Goal: Task Accomplishment & Management: Manage account settings

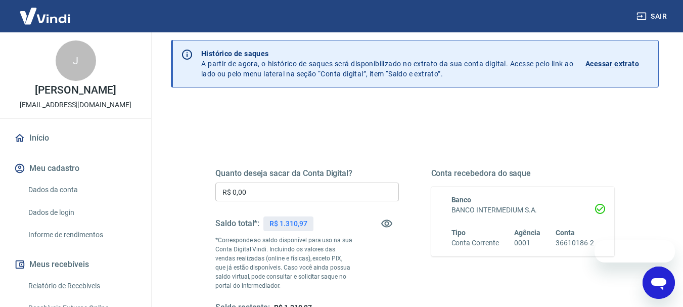
scroll to position [51, 0]
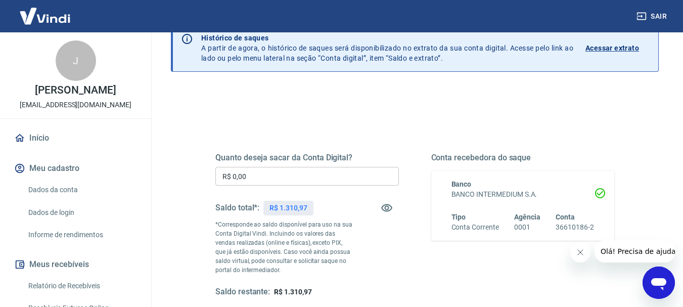
click at [292, 181] on input "R$ 0,00" at bounding box center [307, 176] width 184 height 19
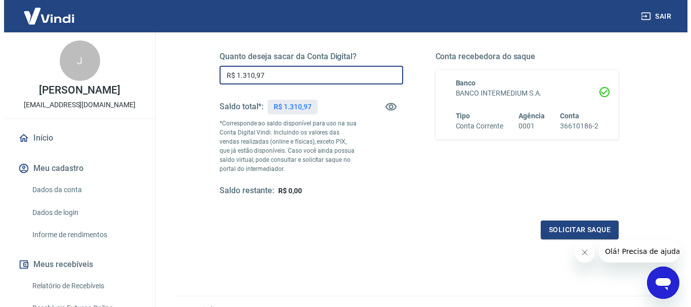
scroll to position [101, 0]
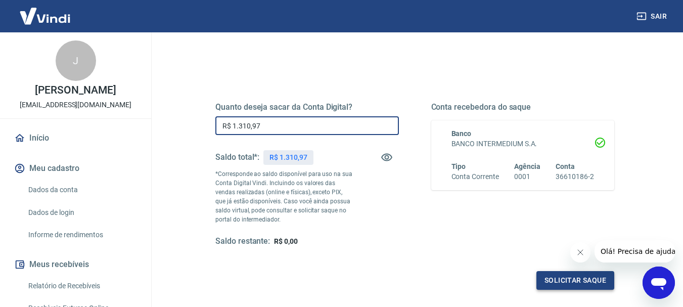
type input "R$ 1.310,97"
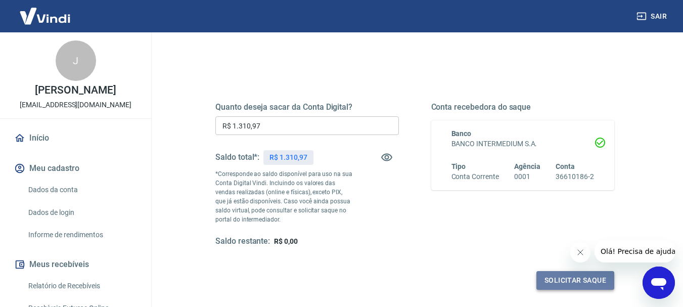
click at [575, 282] on button "Solicitar saque" at bounding box center [575, 280] width 78 height 19
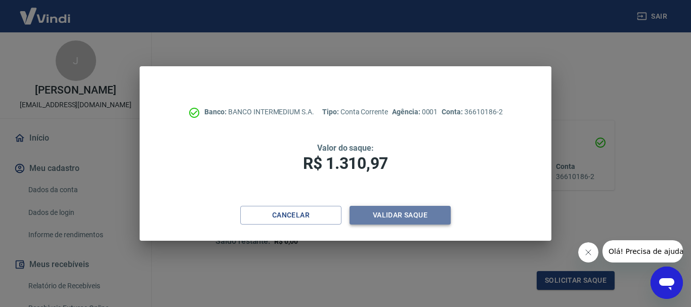
click at [399, 218] on button "Validar saque" at bounding box center [399, 215] width 101 height 19
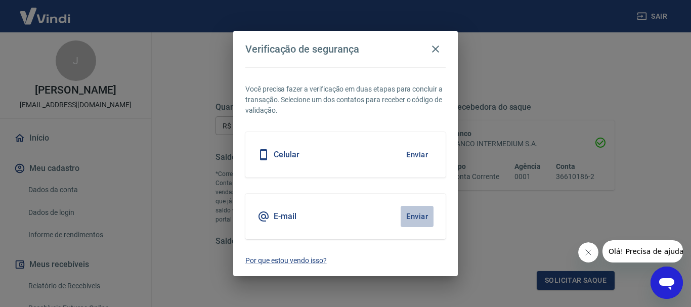
click at [414, 216] on button "Enviar" at bounding box center [416, 216] width 33 height 21
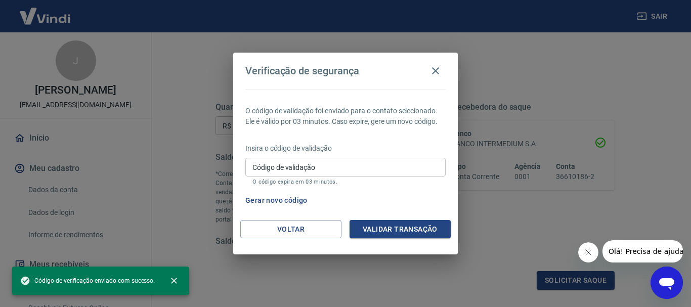
click at [310, 166] on input "Código de validação" at bounding box center [345, 167] width 200 height 19
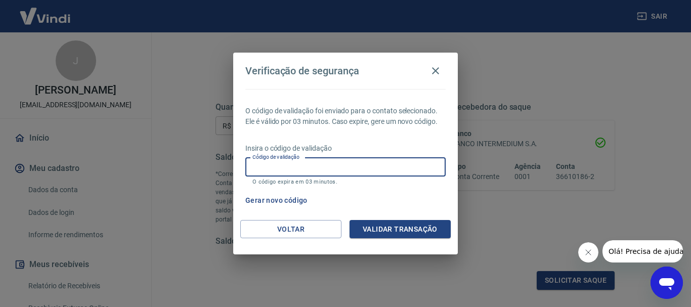
paste input "285610"
type input "285610"
click at [392, 230] on button "Validar transação" at bounding box center [399, 229] width 101 height 19
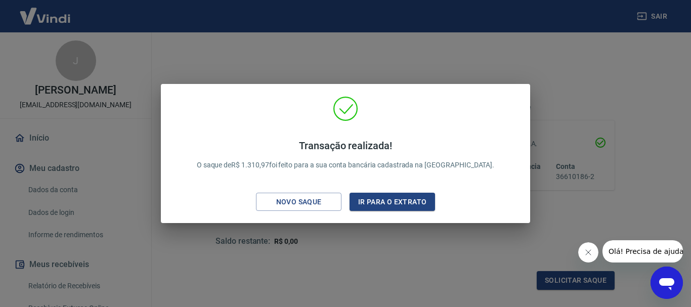
click at [347, 201] on div "Novo saque Ir para o extrato" at bounding box center [345, 202] width 179 height 19
click at [358, 201] on button "Ir para o extrato" at bounding box center [391, 202] width 85 height 19
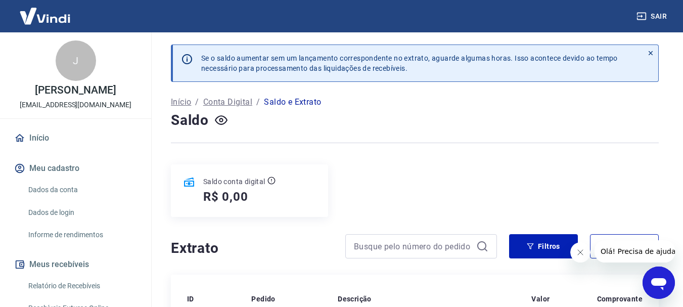
scroll to position [35, 0]
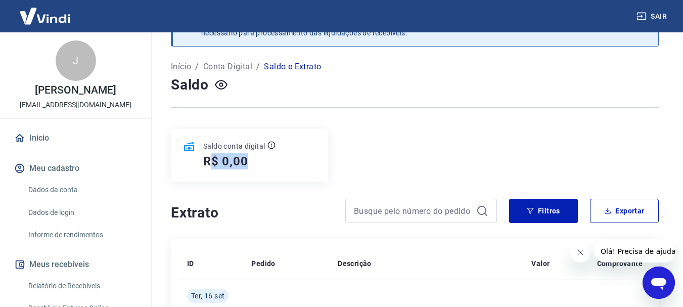
drag, startPoint x: 246, startPoint y: 165, endPoint x: 264, endPoint y: 167, distance: 18.3
click at [264, 167] on div "R$ 0,00" at bounding box center [239, 161] width 72 height 16
click at [269, 167] on div "R$ 0,00" at bounding box center [239, 161] width 72 height 16
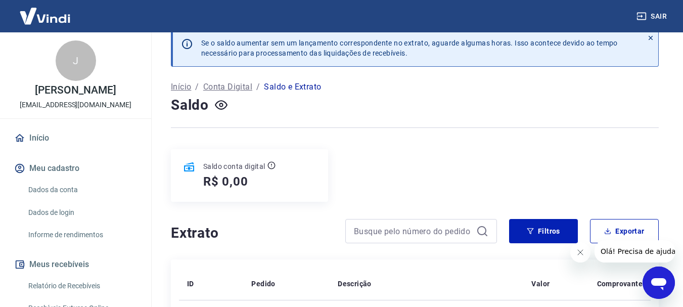
scroll to position [0, 0]
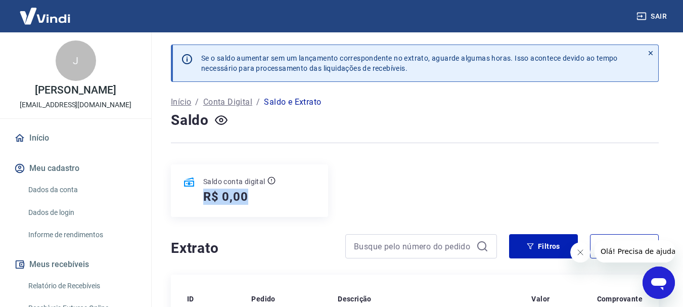
drag, startPoint x: 259, startPoint y: 193, endPoint x: 197, endPoint y: 194, distance: 62.2
click at [197, 194] on div "Saldo conta digital R$ 0,00" at bounding box center [235, 190] width 80 height 28
click at [193, 194] on div "Saldo conta digital R$ 0,00" at bounding box center [229, 190] width 93 height 28
click at [644, 15] on icon "button" at bounding box center [642, 16] width 10 height 10
